Goal: Task Accomplishment & Management: Understand process/instructions

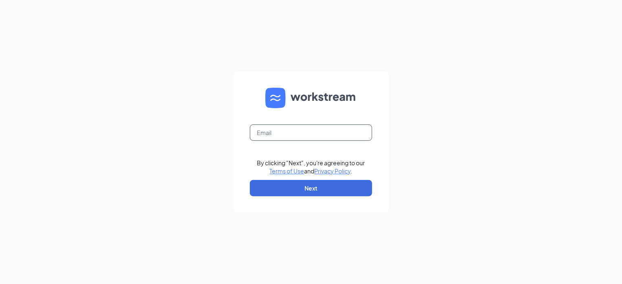
click at [308, 135] on input "text" at bounding box center [311, 132] width 122 height 16
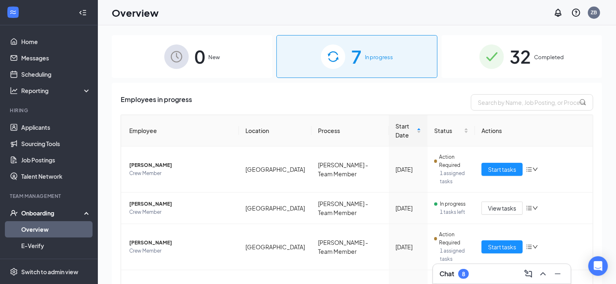
click at [362, 51] on div "7 In progress" at bounding box center [356, 56] width 161 height 43
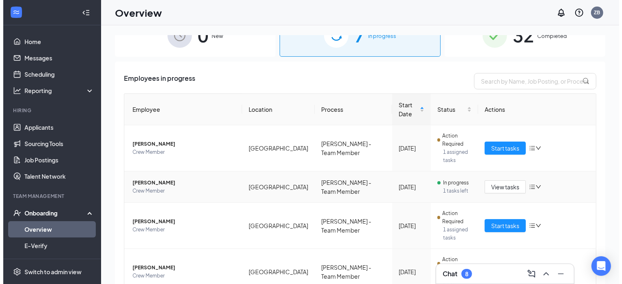
scroll to position [41, 0]
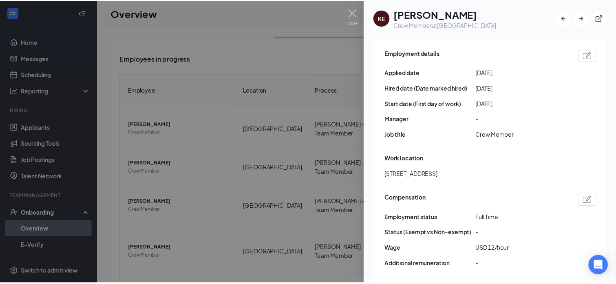
scroll to position [652, 0]
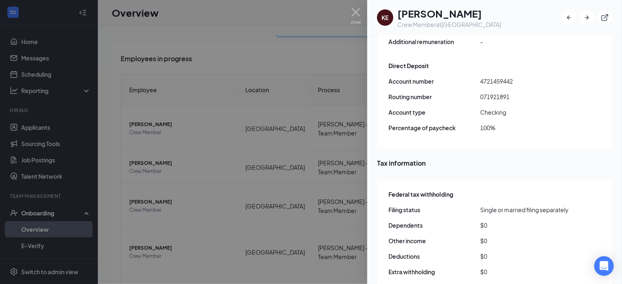
click at [283, 162] on div at bounding box center [311, 142] width 622 height 284
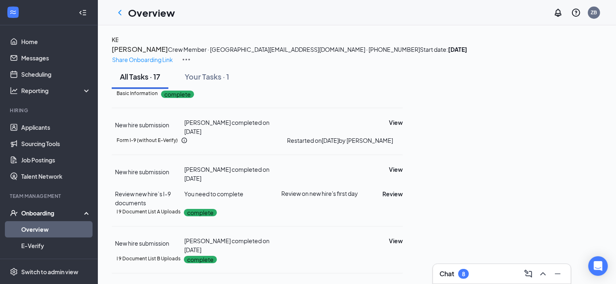
scroll to position [81, 0]
drag, startPoint x: 419, startPoint y: 187, endPoint x: 486, endPoint y: 187, distance: 66.8
click at [366, 189] on div "Review on new hire's first day" at bounding box center [323, 193] width 85 height 8
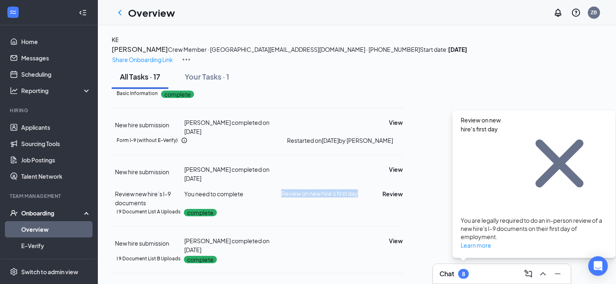
drag, startPoint x: 404, startPoint y: 188, endPoint x: 487, endPoint y: 187, distance: 83.5
click at [366, 189] on div "Review on new hire's first day" at bounding box center [323, 193] width 85 height 8
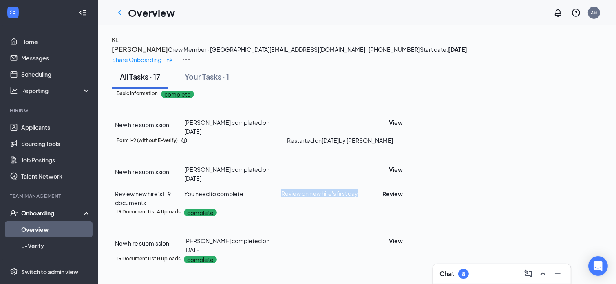
click at [366, 189] on div "Review on new hire's first day" at bounding box center [323, 193] width 85 height 8
click at [395, 139] on div "Form I-9 (without E-Verify) Restarted on [DATE] by [PERSON_NAME]" at bounding box center [260, 140] width 286 height 9
click at [479, 275] on div "Chat 8" at bounding box center [501, 273] width 125 height 13
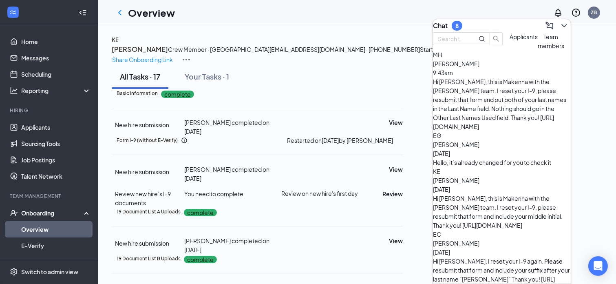
click at [559, 21] on icon "ChevronDown" at bounding box center [564, 26] width 10 height 10
